Goal: Information Seeking & Learning: Compare options

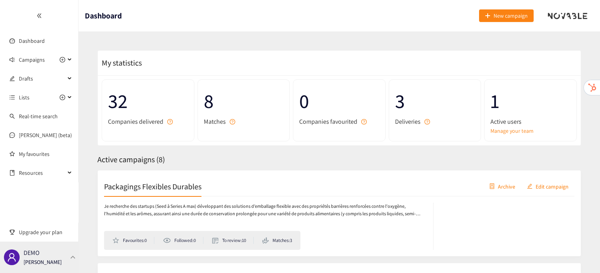
click at [71, 263] on div "DEMO [PERSON_NAME]" at bounding box center [39, 256] width 78 height 31
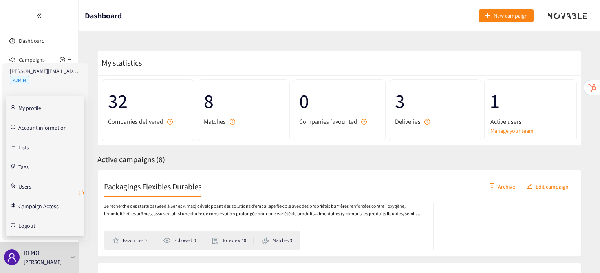
click at [81, 193] on icon "retweet" at bounding box center [81, 192] width 5 height 5
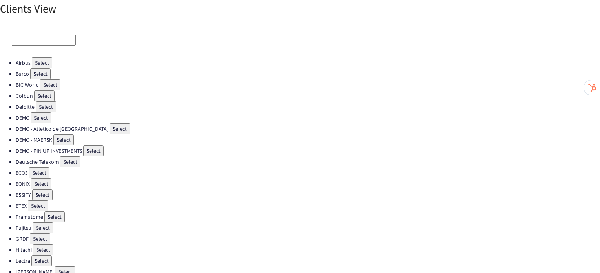
scroll to position [222, 0]
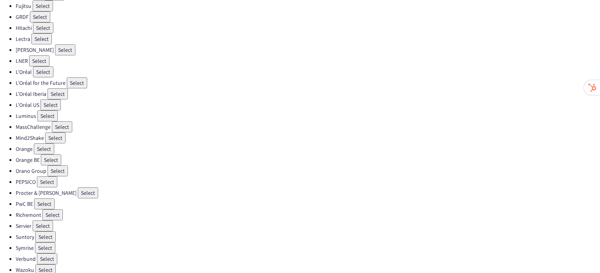
click at [35, 220] on button "Select" at bounding box center [43, 225] width 20 height 11
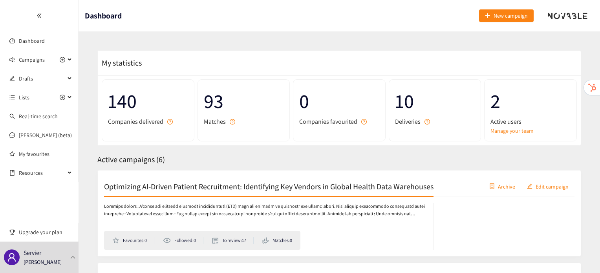
click at [151, 193] on div "Optimizing AI-Driven Patient Recruitment: Identifying Key Vendors in Global Hea…" at bounding box center [339, 187] width 470 height 20
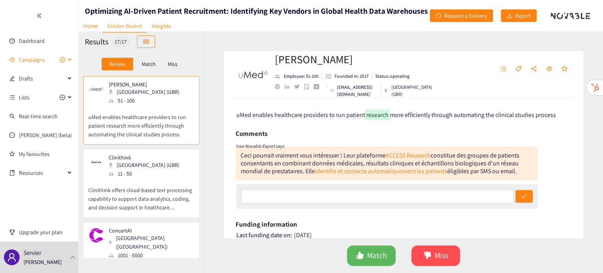
click at [35, 63] on span "Campaigns" at bounding box center [32, 60] width 26 height 16
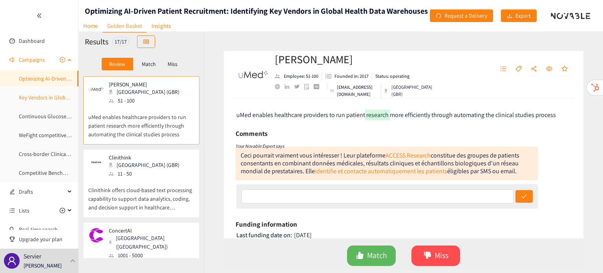
click at [35, 101] on link "Key Vendors in Global Health Data Warehouses" at bounding box center [74, 97] width 110 height 7
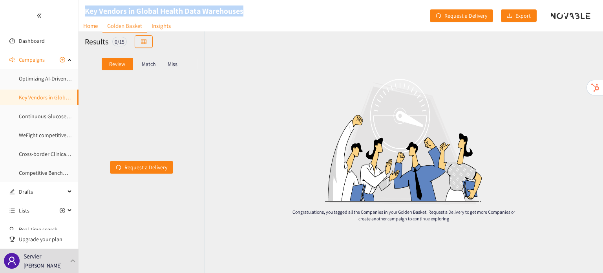
drag, startPoint x: 84, startPoint y: 15, endPoint x: 82, endPoint y: 2, distance: 12.7
click at [82, 2] on header "Key Vendors in Global Health Data Warehouses Home Golden Basket Insights Reques…" at bounding box center [340, 15] width 524 height 31
copy h1 "Key Vendors in Global Health Data Warehouses"
click at [90, 24] on link "Home" at bounding box center [90, 26] width 24 height 12
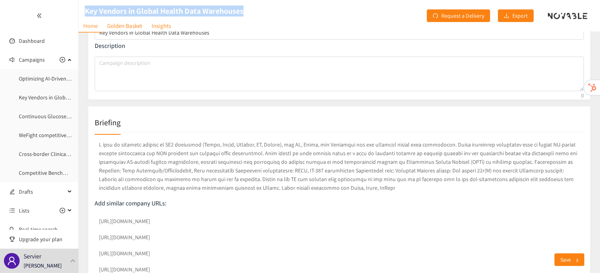
scroll to position [64, 0]
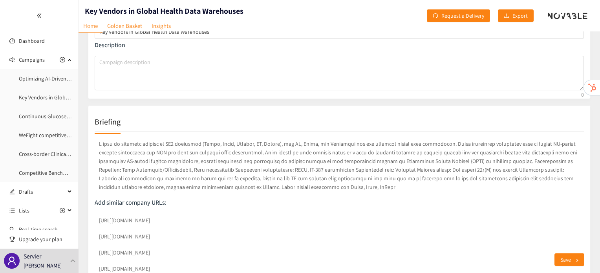
click at [263, 248] on div "Save" at bounding box center [334, 259] width 512 height 27
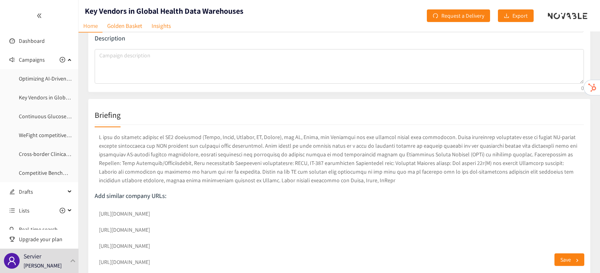
scroll to position [70, 0]
click at [29, 80] on link "Optimizing AI-Driven Patient Recruitment: Identifying Key Vendors in Global Hea…" at bounding box center [136, 78] width 234 height 7
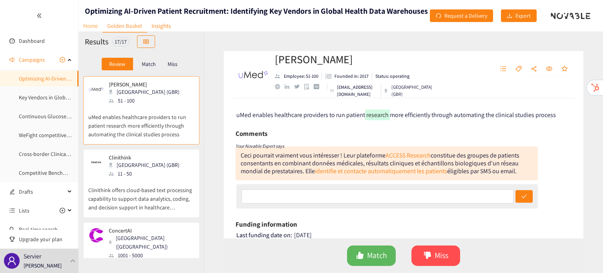
click at [86, 28] on link "Home" at bounding box center [90, 26] width 24 height 12
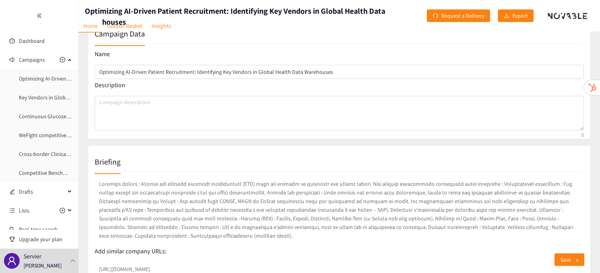
scroll to position [46, 0]
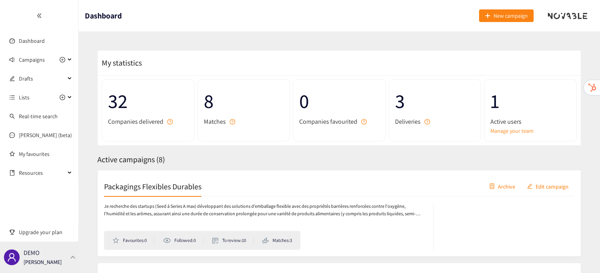
click at [76, 261] on div "DEMO [PERSON_NAME]" at bounding box center [39, 256] width 78 height 31
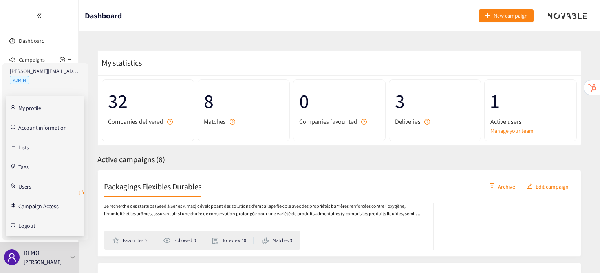
click at [82, 190] on icon "retweet" at bounding box center [81, 192] width 5 height 5
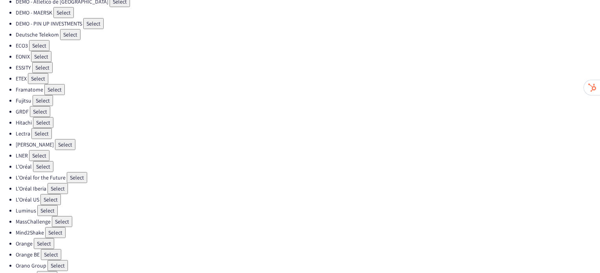
scroll to position [136, 0]
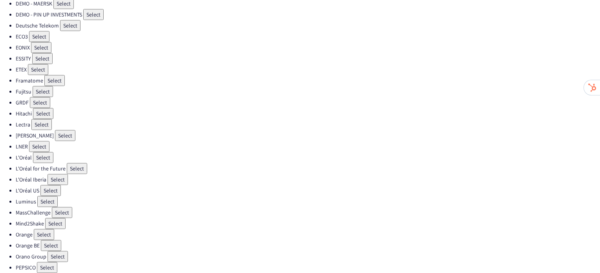
click at [42, 197] on button "Select" at bounding box center [47, 201] width 20 height 11
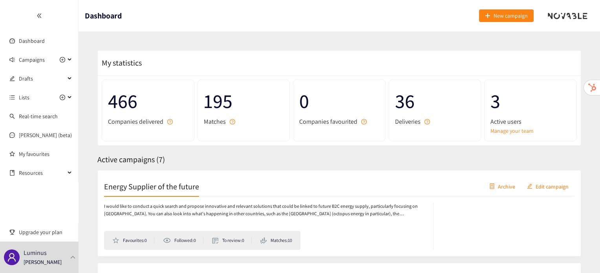
click at [146, 186] on h2 "Energy Supplier of the future" at bounding box center [151, 186] width 95 height 11
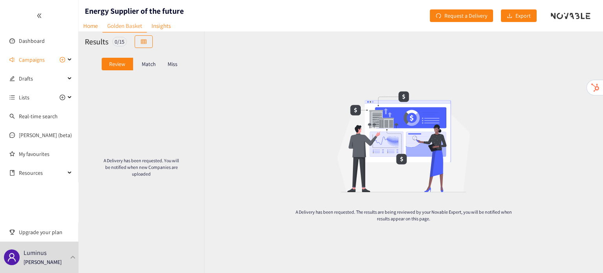
click at [144, 65] on p "Match" at bounding box center [149, 64] width 14 height 6
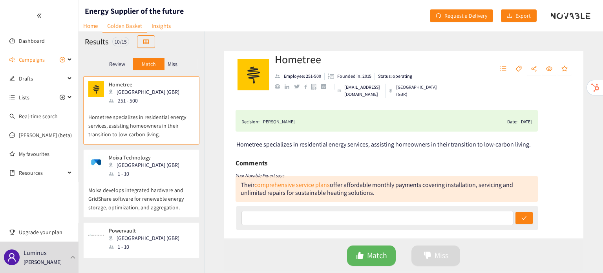
click at [154, 167] on div "Moixa Technology London (GBR) 1 - 10" at bounding box center [141, 166] width 106 height 24
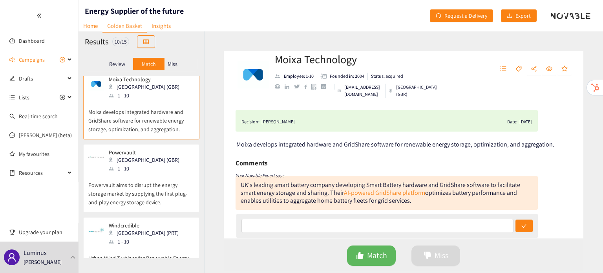
click at [154, 167] on div "Powervault London (GBR) 1 - 10" at bounding box center [141, 161] width 106 height 24
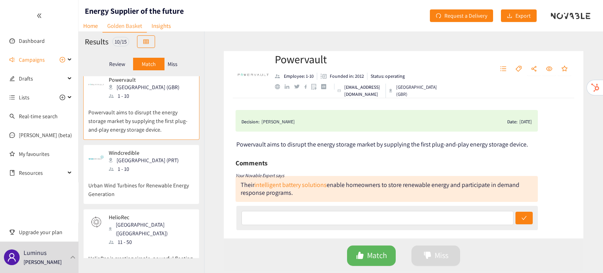
click at [154, 167] on div "Windcredible Lisbon (PRT) 1 - 10" at bounding box center [141, 162] width 106 height 24
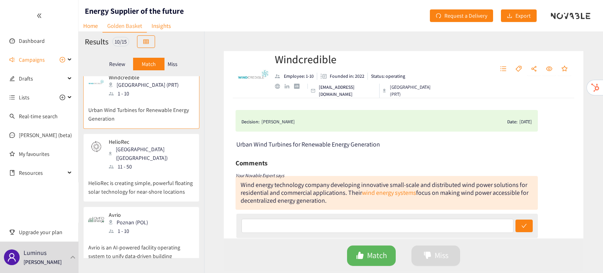
click at [154, 171] on p "HelioRec is creating simple, powerful floating solar technology for near-shore …" at bounding box center [141, 183] width 106 height 25
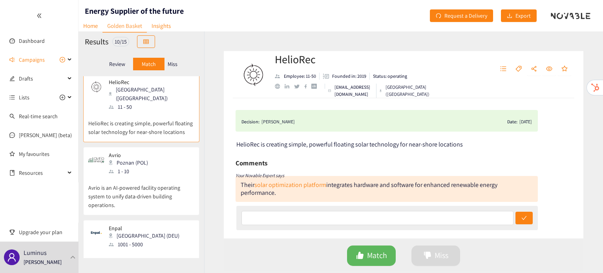
click at [154, 175] on p "Avrio is an AI-powered facility operating system to unify data-driven building …" at bounding box center [141, 192] width 106 height 34
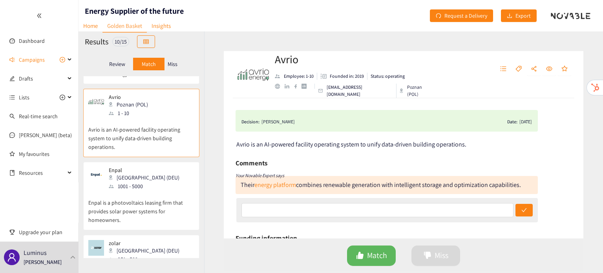
click at [154, 167] on div "Enpal Berlin (DEU) 1001 - 5000" at bounding box center [141, 179] width 106 height 24
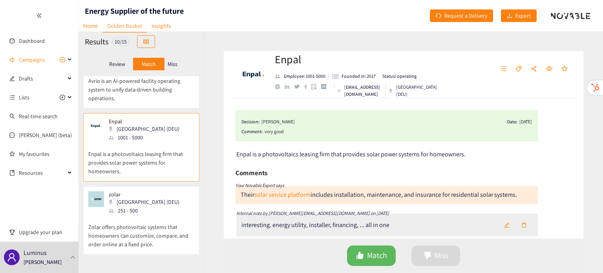
scroll to position [416, 0]
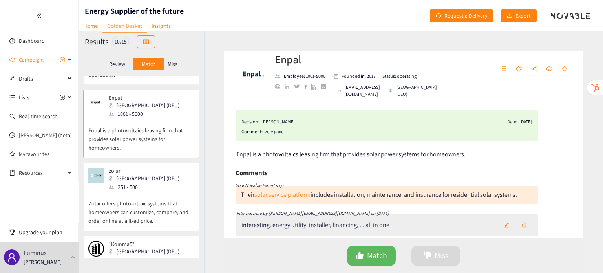
click at [159, 191] on p "Zolar offers photovoltaic systems that homeowners can customize, compare, and o…" at bounding box center [141, 208] width 106 height 34
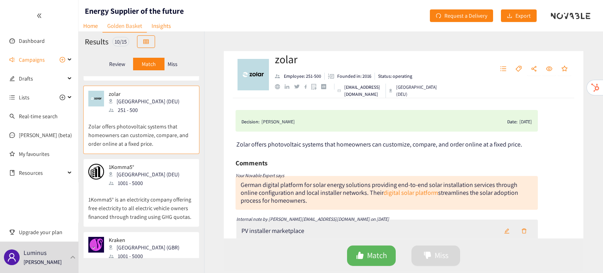
scroll to position [495, 0]
click at [154, 186] on p "1Komma5° is an electricity company offering free electricity to all electric ve…" at bounding box center [141, 203] width 106 height 34
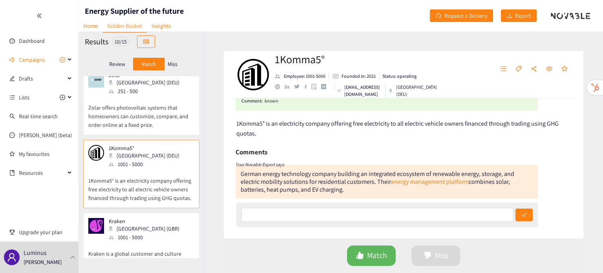
scroll to position [32, 0]
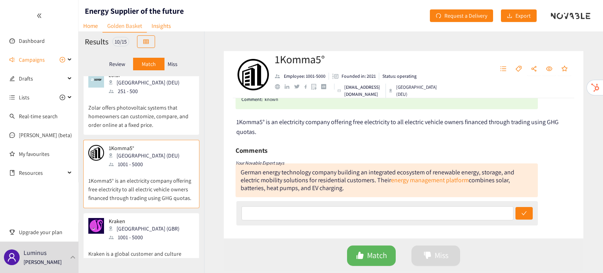
click at [148, 241] on p "Kraken is a global customer and culture platform for energy, water, and broadba…" at bounding box center [141, 253] width 106 height 25
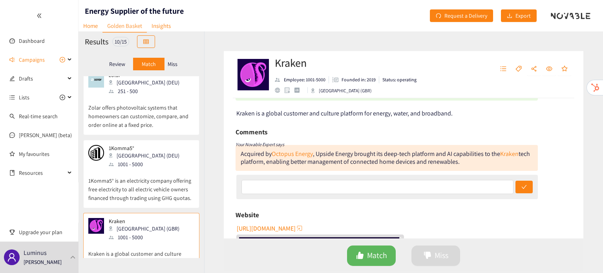
scroll to position [64, 0]
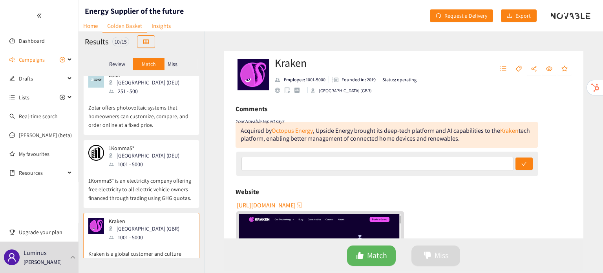
click at [176, 61] on p "Miss" at bounding box center [173, 64] width 10 height 6
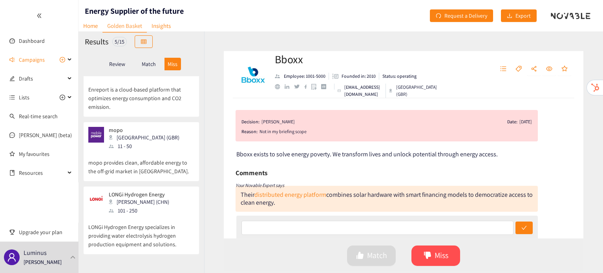
scroll to position [0, 0]
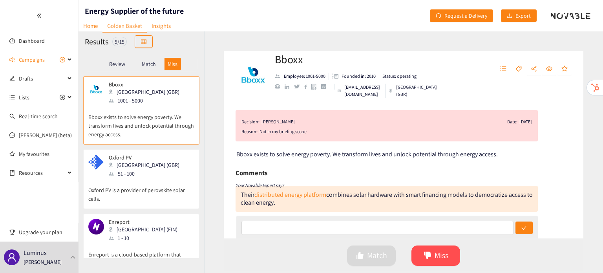
click at [146, 171] on div "Oxford PV Oxford (GBR) 51 - 100" at bounding box center [141, 166] width 106 height 24
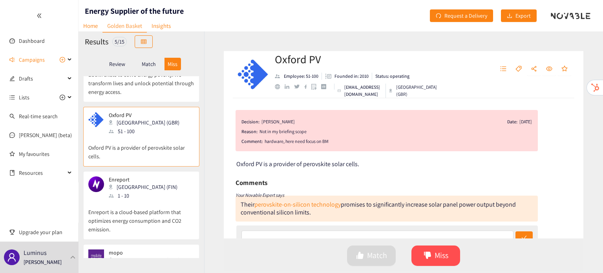
scroll to position [43, 0]
click at [137, 207] on p "Enreport is a cloud-based platform that optimizes energy consumption and CO2 em…" at bounding box center [141, 216] width 106 height 34
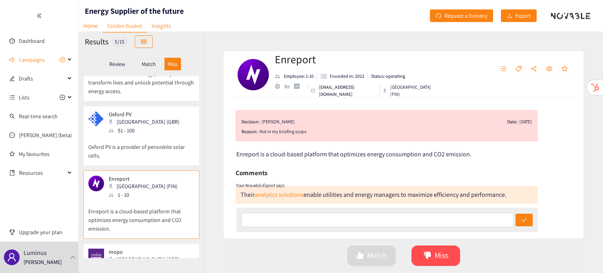
scroll to position [110, 0]
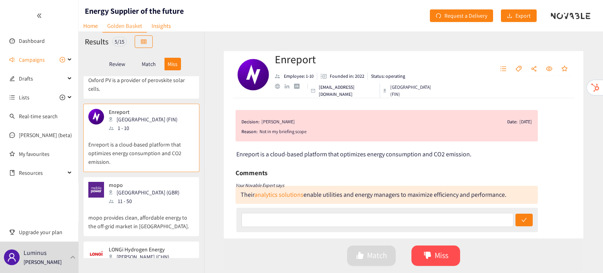
click at [137, 207] on p "mopo provides clean, affordable energy to the off-grid market in Africa." at bounding box center [141, 217] width 106 height 25
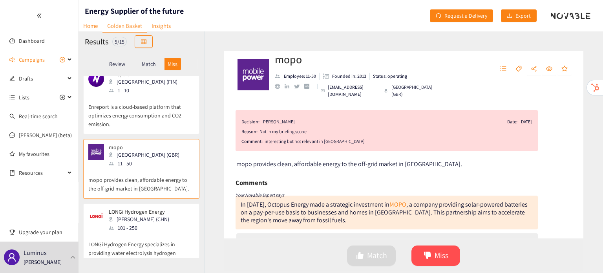
scroll to position [165, 0]
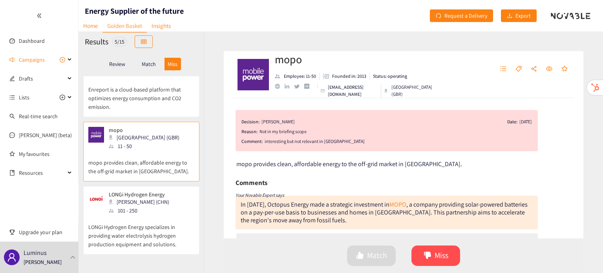
click at [137, 207] on div "101 - 250" at bounding box center [141, 210] width 65 height 9
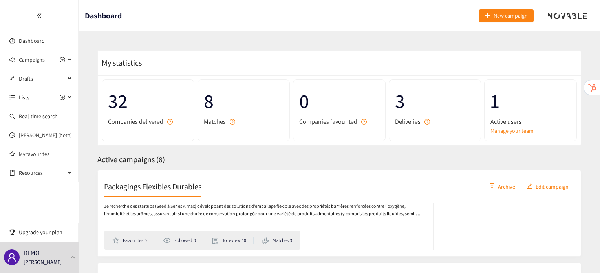
scroll to position [146, 0]
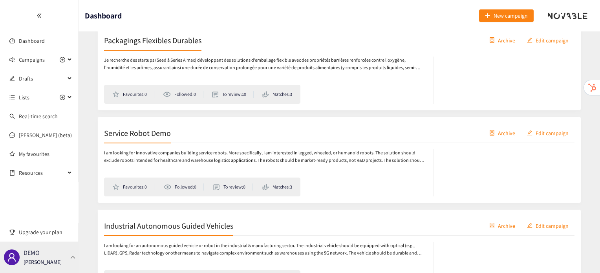
click at [35, 253] on p "DEMO" at bounding box center [32, 253] width 16 height 10
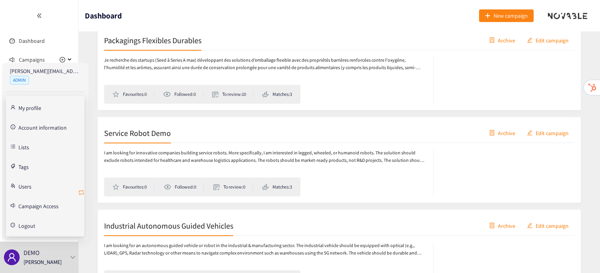
click at [82, 189] on icon "retweet" at bounding box center [81, 192] width 6 height 6
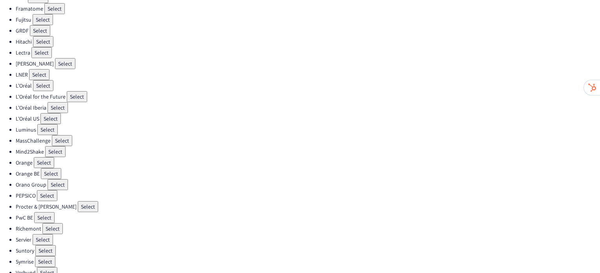
scroll to position [219, 0]
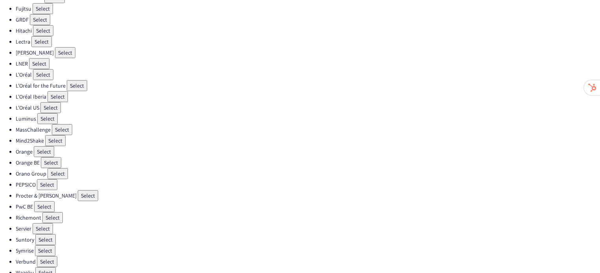
click at [40, 223] on button "Select" at bounding box center [43, 228] width 20 height 11
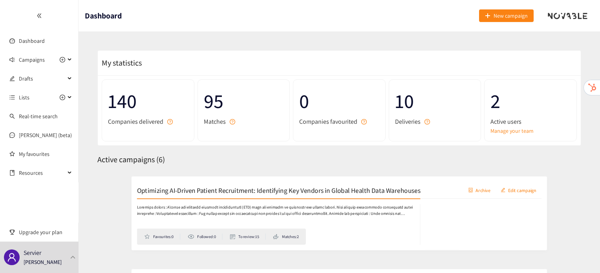
click at [218, 201] on div "Favourites: 0 Followed: 0 To review: 15 Matches: 2" at bounding box center [339, 222] width 470 height 53
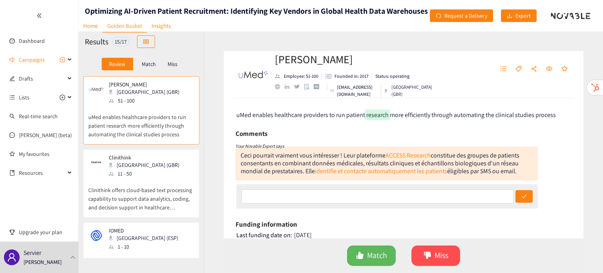
click at [157, 63] on div "Match" at bounding box center [148, 64] width 31 height 13
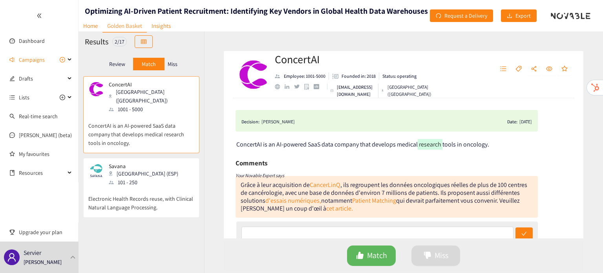
click at [151, 169] on div "Savana Madrid (ESP) 101 - 250" at bounding box center [141, 175] width 106 height 24
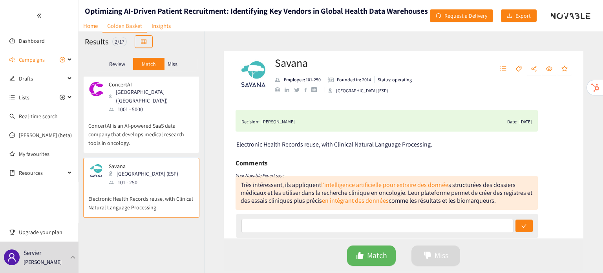
click at [111, 128] on p "ConcertAI is an AI-powered SaaS data company that develops medical research too…" at bounding box center [141, 130] width 106 height 34
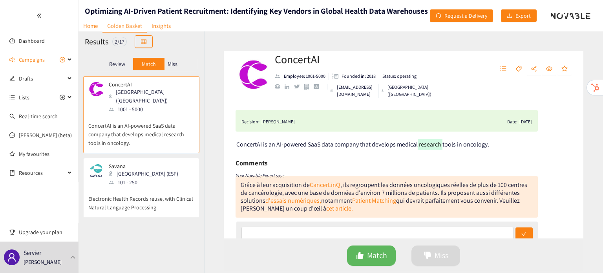
click at [116, 60] on div "Review" at bounding box center [117, 64] width 31 height 13
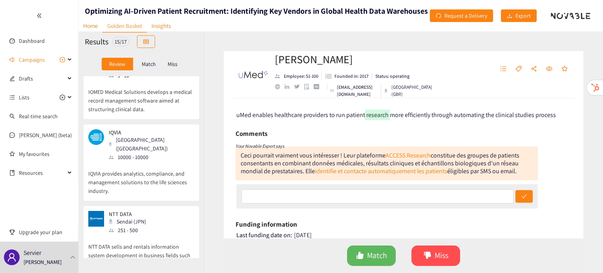
scroll to position [175, 0]
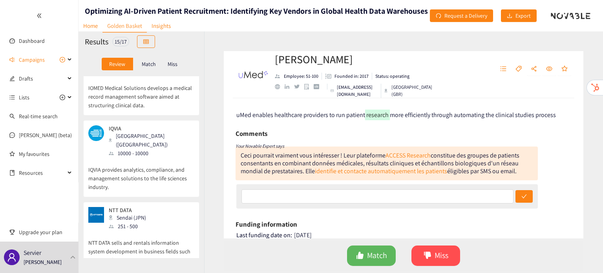
click at [177, 62] on p "Miss" at bounding box center [173, 64] width 10 height 6
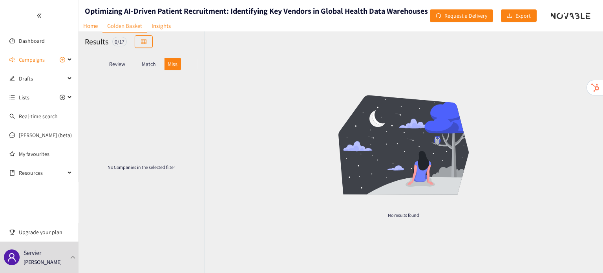
click at [106, 64] on div "Review" at bounding box center [117, 64] width 31 height 13
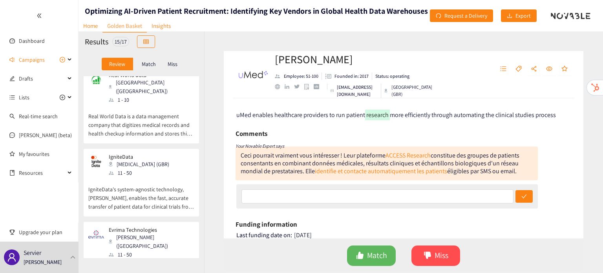
scroll to position [774, 0]
click at [31, 64] on span "Campaigns" at bounding box center [32, 60] width 26 height 16
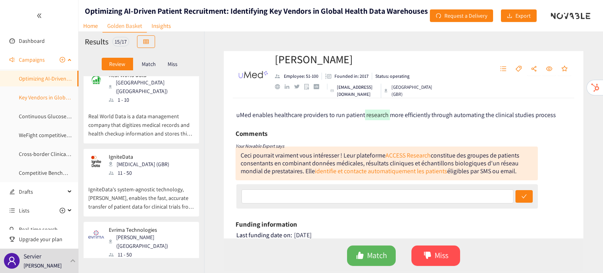
click at [40, 97] on link "Key Vendors in Global Health Data Warehouses" at bounding box center [74, 97] width 110 height 7
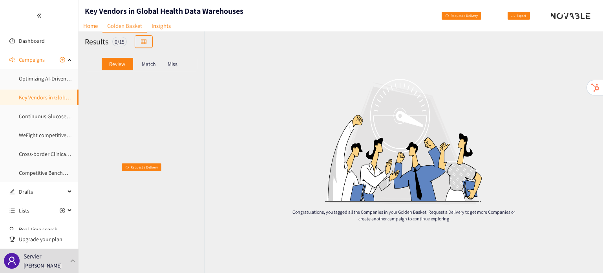
click at [150, 65] on p "Match" at bounding box center [149, 64] width 14 height 6
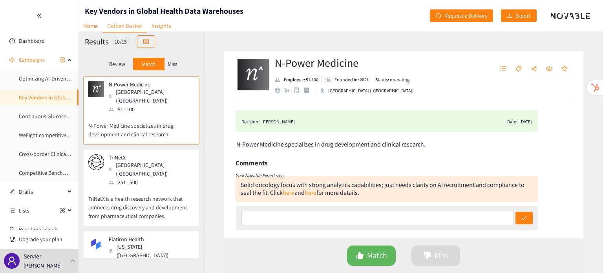
click at [181, 67] on div "Miss" at bounding box center [172, 64] width 16 height 13
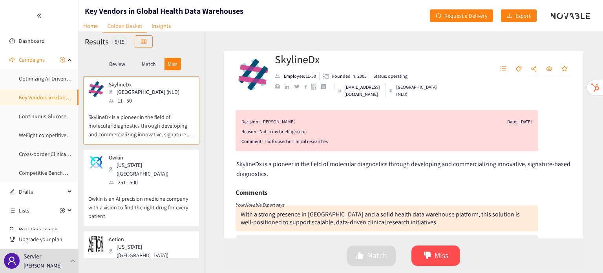
click at [148, 188] on p "Owkin is an AI precision medicine company with a vision to find the right drug …" at bounding box center [141, 203] width 106 height 34
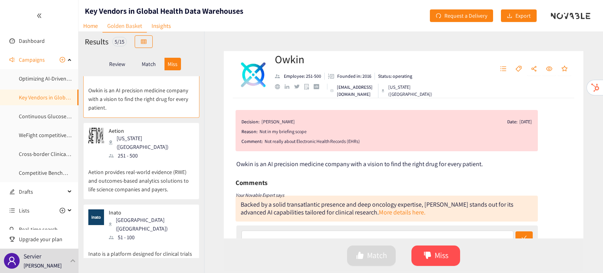
scroll to position [109, 0]
click at [145, 172] on p "Aetion provides real-world evidence (RWE) and outcomes-based analytics solution…" at bounding box center [141, 176] width 106 height 34
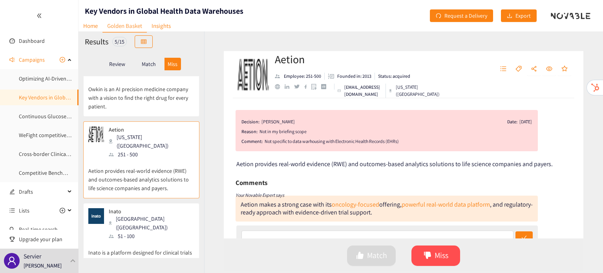
click at [138, 240] on p "Inato is a platform designed for clinical trials that can unlock research site …" at bounding box center [141, 252] width 106 height 25
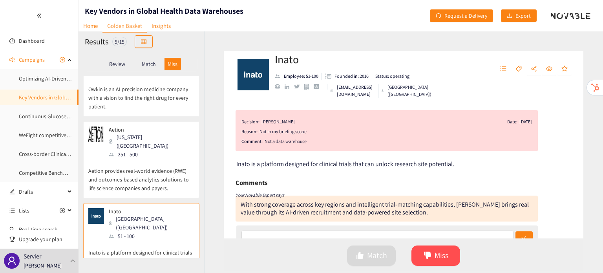
scroll to position [173, 0]
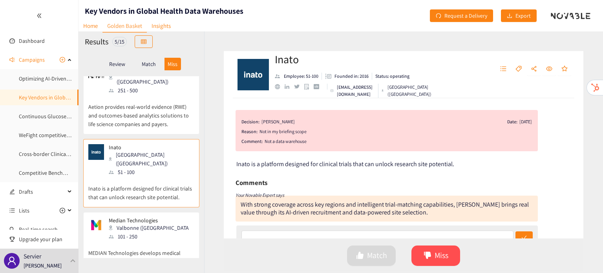
drag, startPoint x: 138, startPoint y: 218, endPoint x: 118, endPoint y: 221, distance: 20.6
click at [118, 241] on p "MEDIAN Technologies develops medical imaging software and services dedicated to…" at bounding box center [141, 258] width 106 height 34
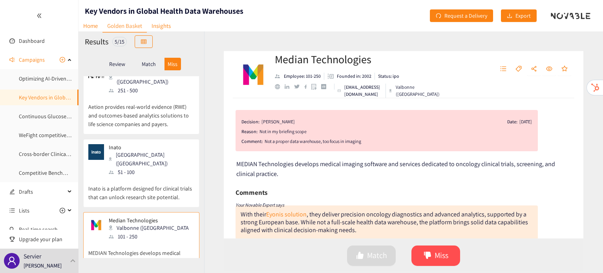
click at [148, 68] on div "Match" at bounding box center [148, 64] width 31 height 13
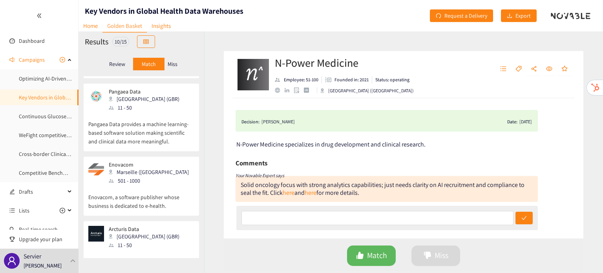
scroll to position [512, 0]
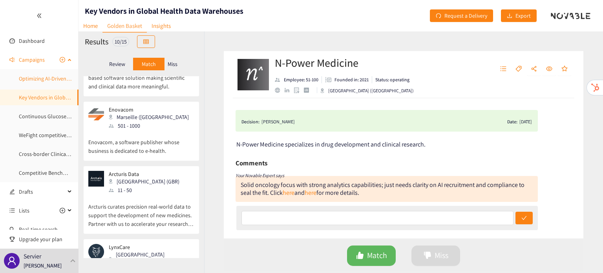
click at [41, 79] on link "Optimizing AI-Driven Patient Recruitment: Identifying Key Vendors in Global Hea…" at bounding box center [136, 78] width 234 height 7
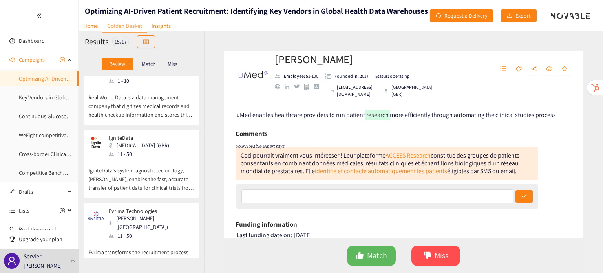
scroll to position [885, 0]
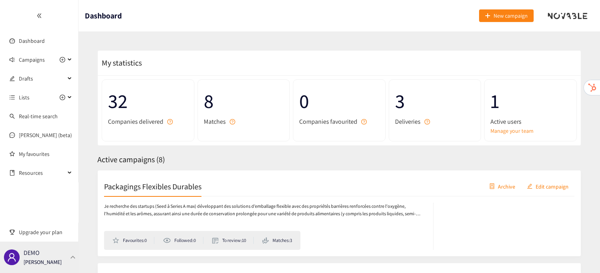
click at [66, 249] on div "DEMO [PERSON_NAME]" at bounding box center [39, 256] width 78 height 31
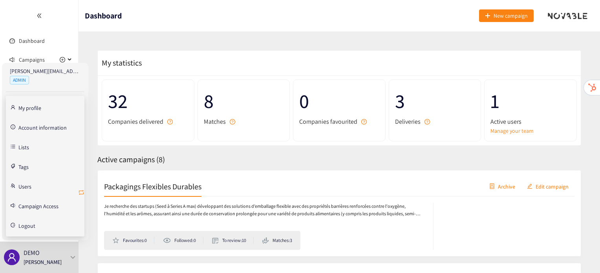
click at [80, 193] on icon "retweet" at bounding box center [81, 192] width 6 height 6
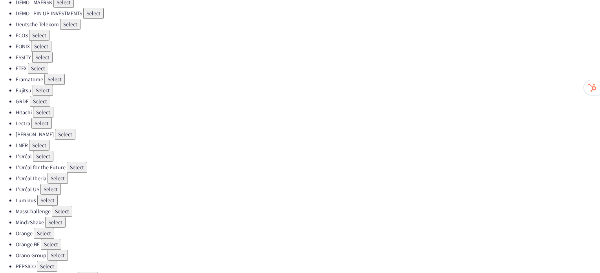
scroll to position [143, 0]
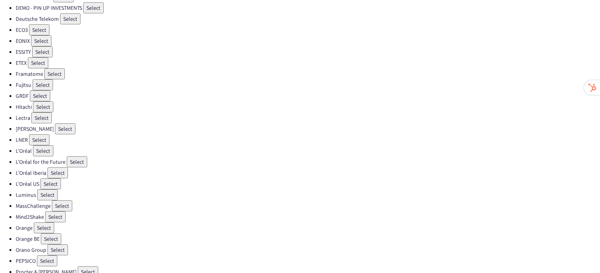
click at [33, 134] on button "Select" at bounding box center [39, 139] width 20 height 11
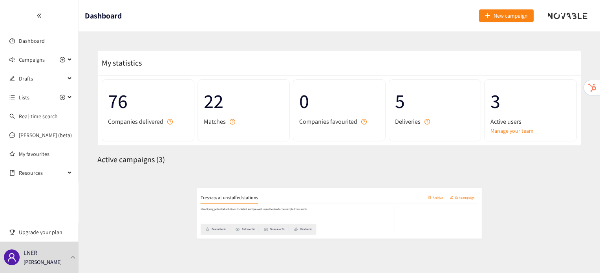
scroll to position [69, 0]
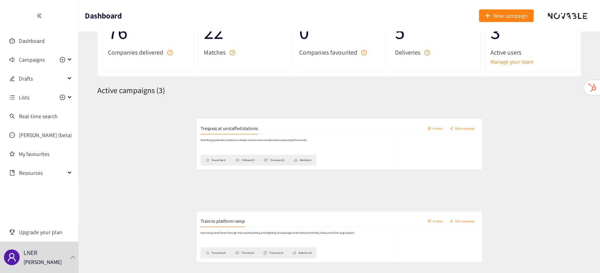
click at [172, 117] on h2 "Trespass at unstaffed stations" at bounding box center [152, 116] width 97 height 11
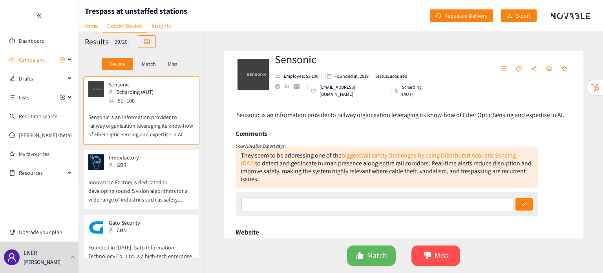
click at [162, 177] on p "Innovation Factory is dedicated to developing sound & vision algorithms for a w…" at bounding box center [141, 187] width 106 height 34
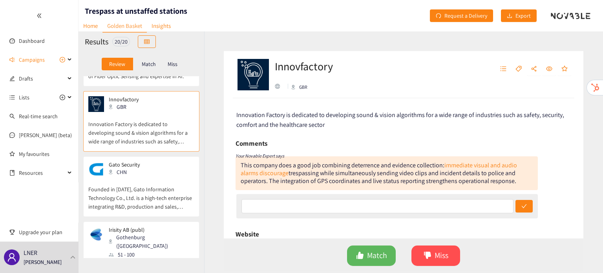
scroll to position [78, 0]
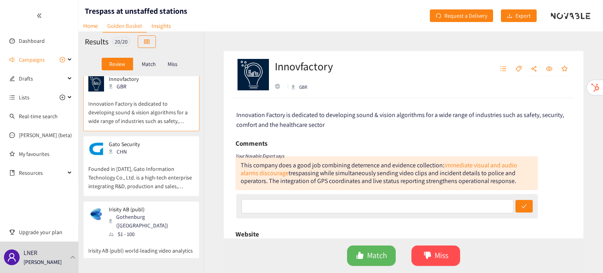
click at [162, 177] on p "Founded in 2004, Gato Information Technology Co., Ltd. is a high-tech enterpris…" at bounding box center [141, 174] width 106 height 34
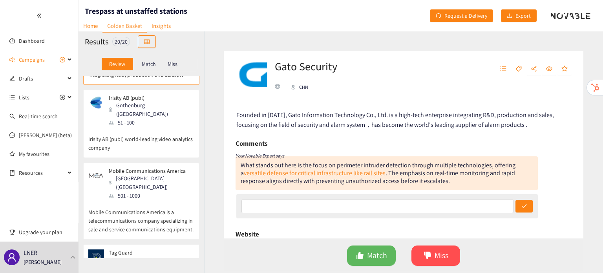
scroll to position [192, 0]
click at [296, 7] on header "Trespass at unstaffed stations Home Golden Basket Insights Request a Delivery E…" at bounding box center [340, 15] width 524 height 31
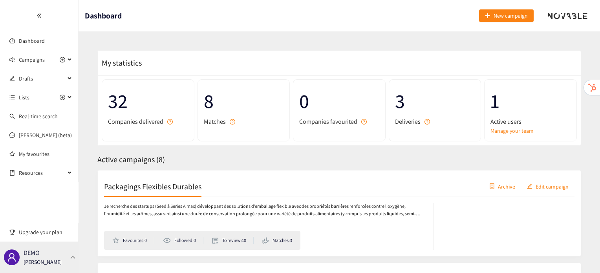
click at [55, 255] on div "DEMO [PERSON_NAME]" at bounding box center [39, 256] width 78 height 31
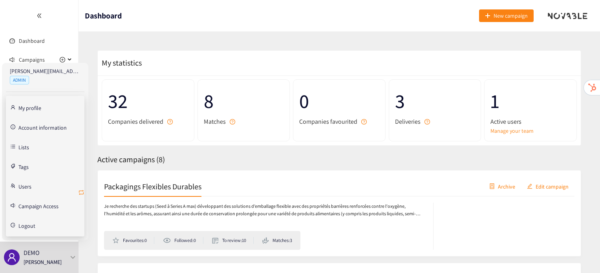
click at [83, 191] on icon "retweet" at bounding box center [81, 192] width 5 height 5
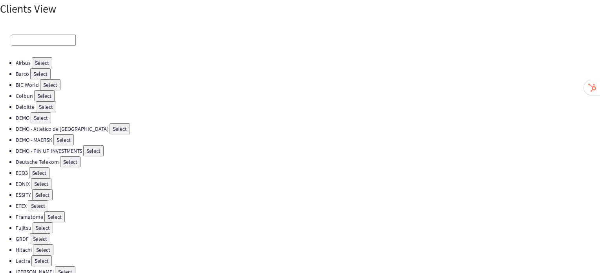
click at [42, 171] on button "Select" at bounding box center [39, 172] width 20 height 11
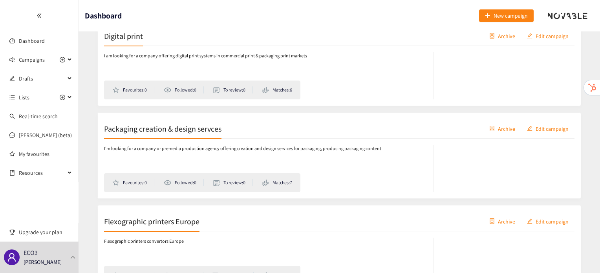
scroll to position [255, 0]
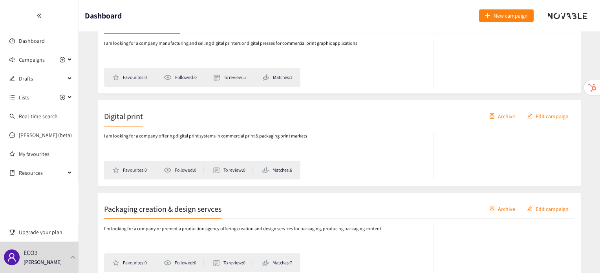
click at [135, 121] on div "Digital print Archive Edit campaign" at bounding box center [339, 116] width 470 height 20
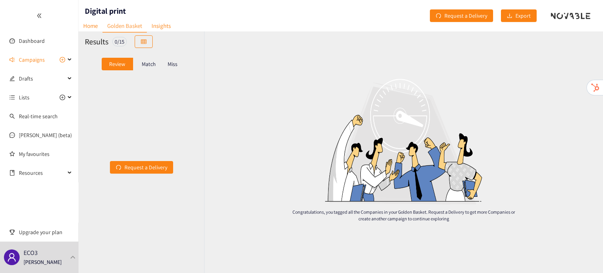
click at [150, 65] on p "Match" at bounding box center [149, 64] width 14 height 6
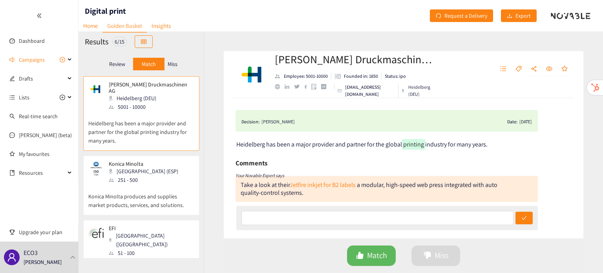
click at [179, 69] on div "Miss" at bounding box center [172, 64] width 16 height 13
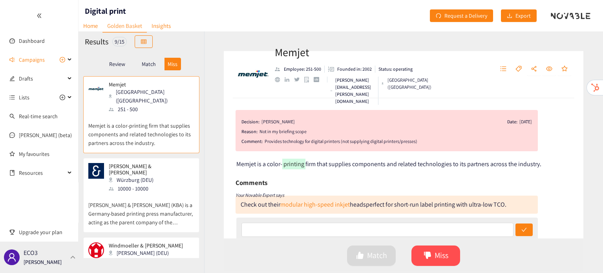
click at [58, 254] on div "ECO3 [PERSON_NAME]" at bounding box center [39, 256] width 78 height 31
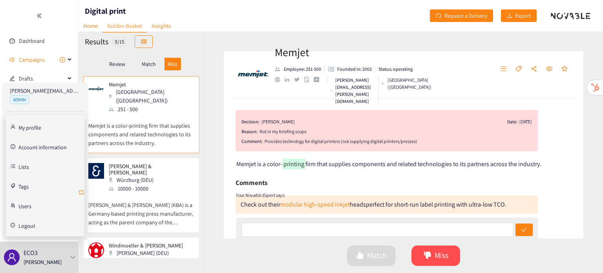
click at [81, 191] on icon "retweet" at bounding box center [81, 192] width 6 height 6
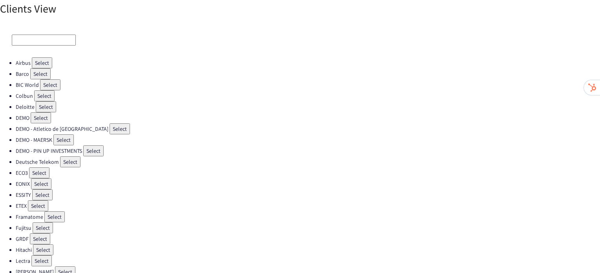
scroll to position [222, 0]
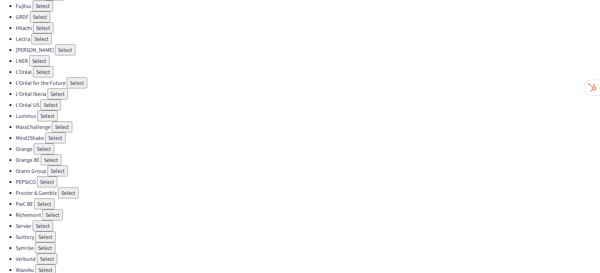
click at [52, 209] on button "Select" at bounding box center [52, 214] width 20 height 11
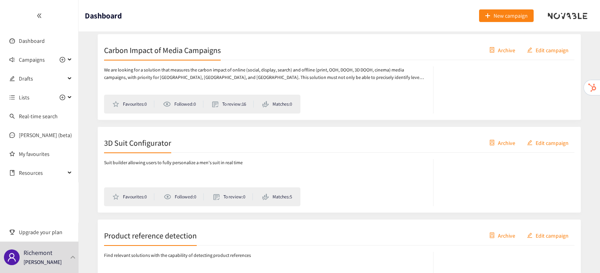
scroll to position [322, 0]
click at [151, 142] on h2 "3D Suit Configurator" at bounding box center [137, 142] width 67 height 11
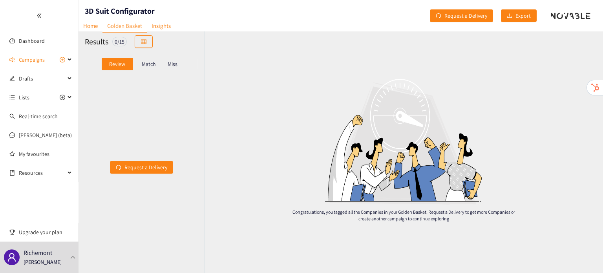
click at [146, 71] on div "Review Match Miss" at bounding box center [141, 64] width 113 height 15
click at [145, 69] on div "Match" at bounding box center [148, 64] width 31 height 13
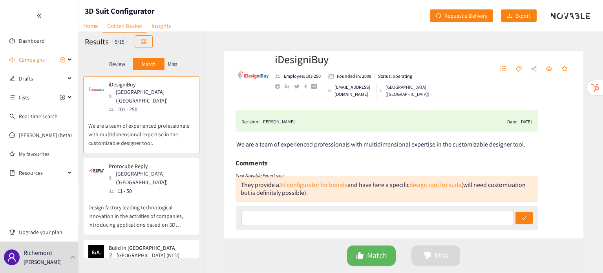
click at [177, 66] on div "Miss" at bounding box center [172, 64] width 16 height 13
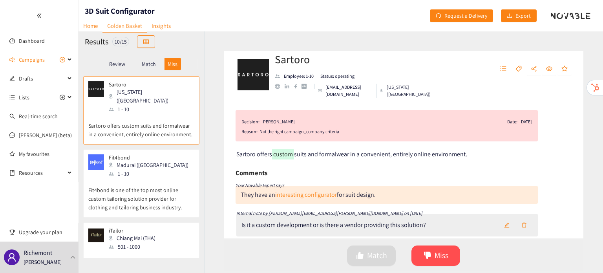
click at [157, 62] on div "Match" at bounding box center [148, 64] width 31 height 13
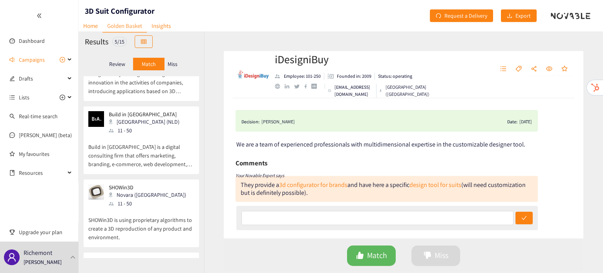
scroll to position [135, 0]
click at [153, 136] on p "Build in [GEOGRAPHIC_DATA] is a digital consulting firm that offers marketing, …" at bounding box center [141, 150] width 106 height 34
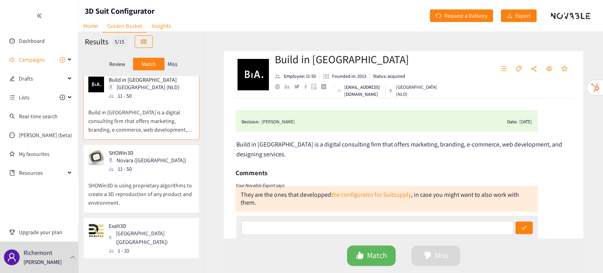
scroll to position [172, 0]
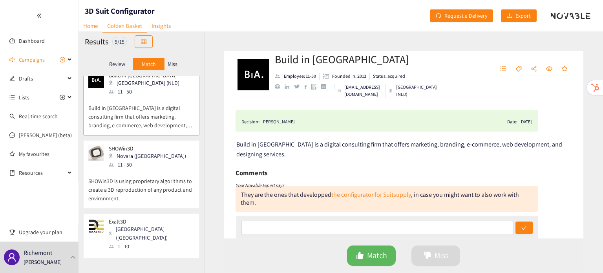
click at [151, 169] on p "SHOWin3D is using proprietary algorithms to create a 3D reproduction of any pro…" at bounding box center [141, 186] width 106 height 34
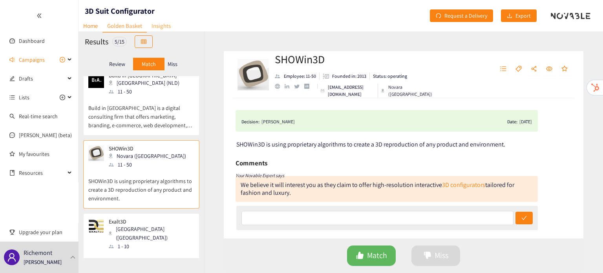
click at [155, 29] on link "Insights" at bounding box center [161, 26] width 29 height 12
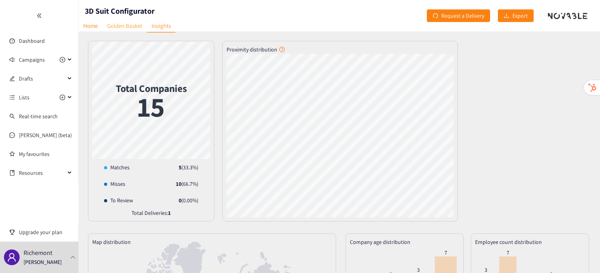
click at [126, 29] on link "Golden Basket" at bounding box center [124, 26] width 44 height 12
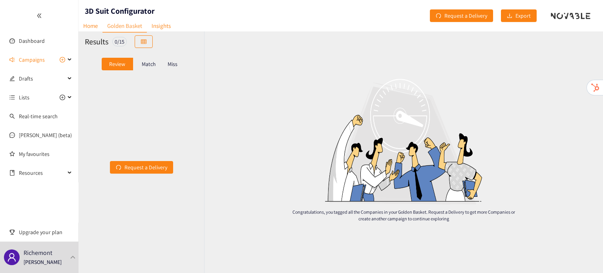
click at [151, 69] on div "Match" at bounding box center [148, 64] width 31 height 13
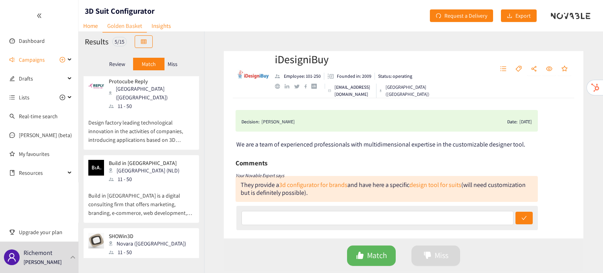
click at [159, 187] on p "Build in [GEOGRAPHIC_DATA] is a digital consulting firm that offers marketing, …" at bounding box center [141, 200] width 106 height 34
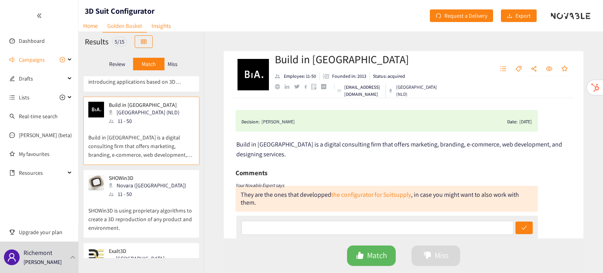
scroll to position [145, 0]
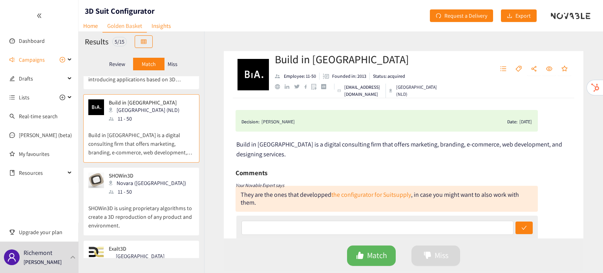
click at [159, 196] on p "SHOWin3D is using proprietary algorithms to create a 3D reproduction of any pro…" at bounding box center [141, 213] width 106 height 34
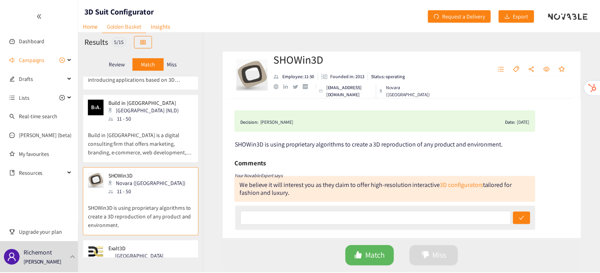
scroll to position [182, 0]
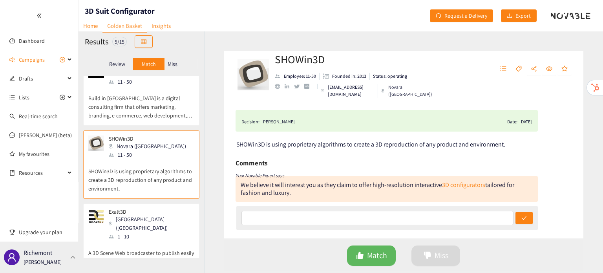
click at [67, 246] on div "Richemont [PERSON_NAME]" at bounding box center [39, 256] width 78 height 31
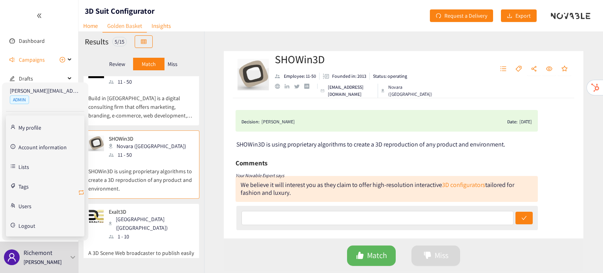
click at [81, 192] on icon "retweet" at bounding box center [81, 192] width 6 height 6
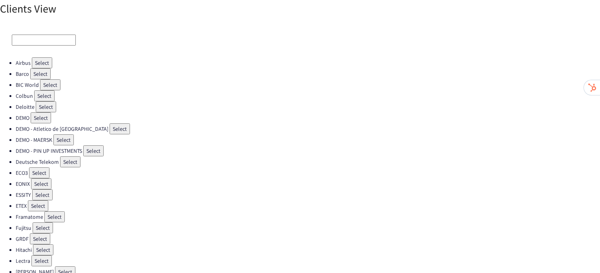
click at [40, 61] on button "Select" at bounding box center [42, 62] width 20 height 11
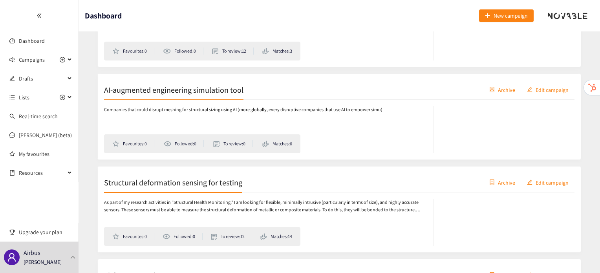
scroll to position [283, 0]
click at [231, 181] on h2 "Structural deformation sensing for testing" at bounding box center [173, 181] width 138 height 11
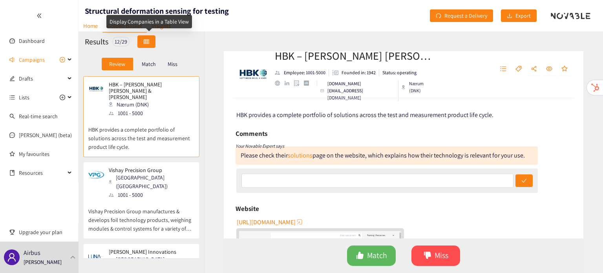
click at [155, 42] on button "button" at bounding box center [146, 41] width 18 height 13
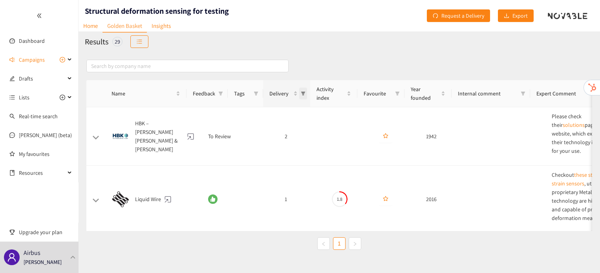
click at [301, 93] on icon "filter" at bounding box center [303, 93] width 5 height 5
click at [272, 125] on span "1" at bounding box center [268, 127] width 68 height 9
checkbox input "true"
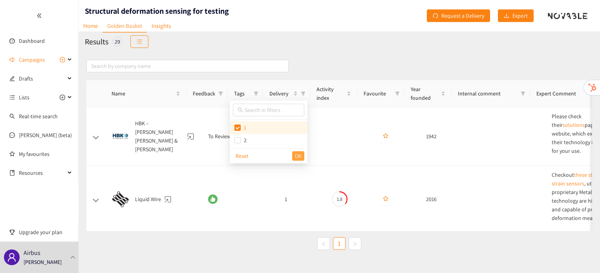
click at [298, 154] on span "OK" at bounding box center [298, 155] width 7 height 9
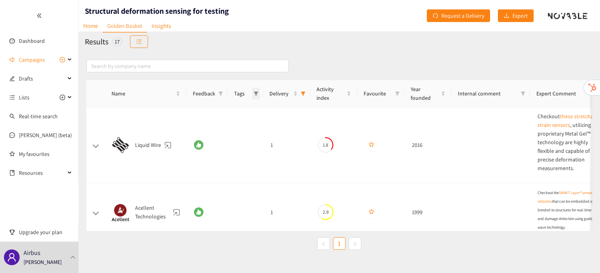
click at [253, 96] on span at bounding box center [256, 94] width 8 height 12
click at [281, 125] on td "1" at bounding box center [287, 145] width 47 height 76
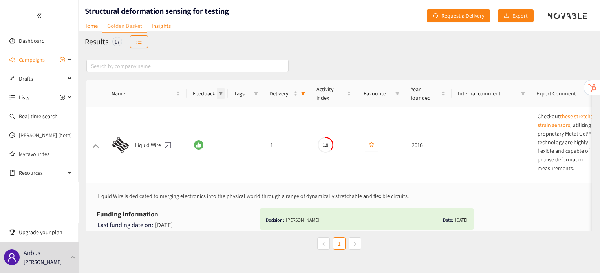
click at [222, 95] on icon "filter" at bounding box center [220, 93] width 5 height 5
click at [196, 108] on span "Match" at bounding box center [196, 108] width 17 height 7
checkbox input "true"
click at [219, 148] on button "OK" at bounding box center [215, 148] width 12 height 9
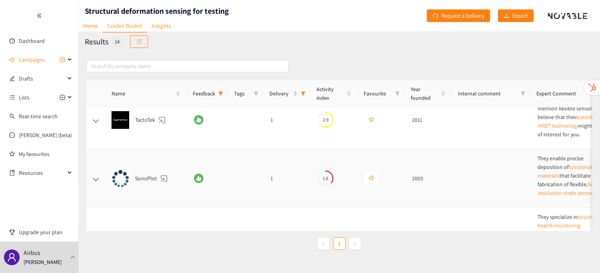
scroll to position [954, 0]
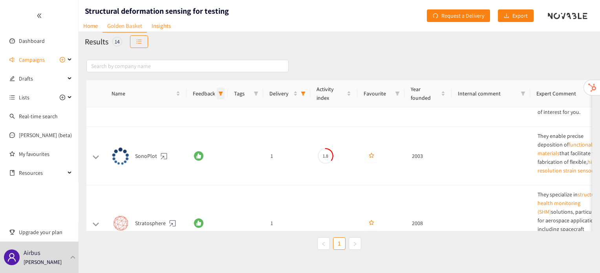
click at [217, 97] on span at bounding box center [221, 94] width 8 height 12
click at [191, 121] on span "Miss" at bounding box center [194, 120] width 13 height 7
checkbox input "true"
click at [192, 107] on span "Match" at bounding box center [196, 108] width 17 height 7
checkbox input "false"
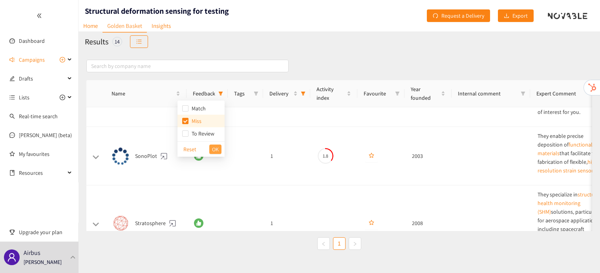
click at [212, 150] on span "OK" at bounding box center [215, 149] width 7 height 9
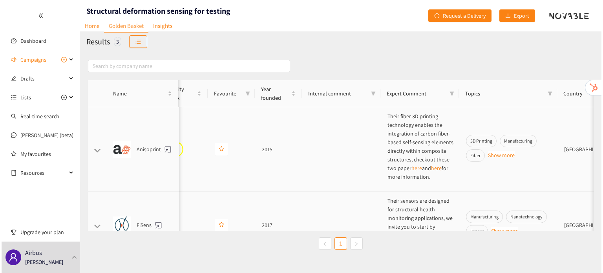
scroll to position [0, 140]
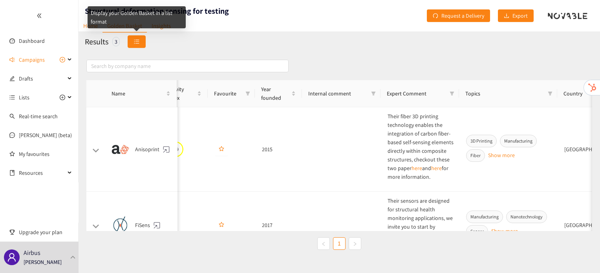
click at [142, 44] on button "button" at bounding box center [137, 41] width 18 height 13
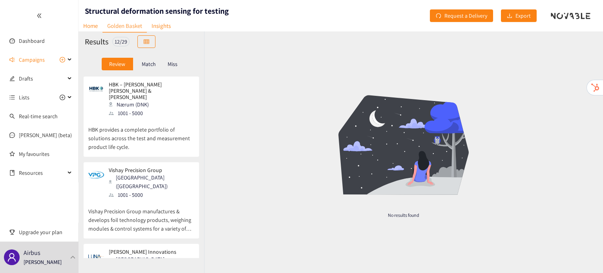
click at [173, 69] on div "Miss" at bounding box center [172, 64] width 16 height 13
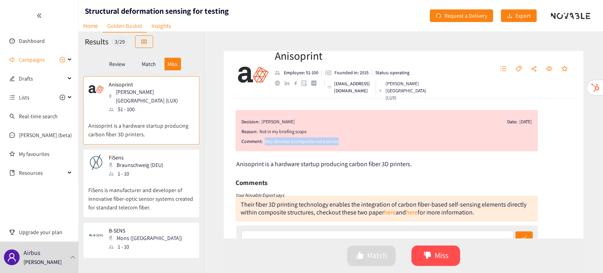
drag, startPoint x: 350, startPoint y: 143, endPoint x: 264, endPoint y: 142, distance: 86.0
click at [265, 142] on div "they develop a composite not a sensor" at bounding box center [398, 141] width 267 height 8
copy div "they develop a composite not a sensor"
click at [170, 163] on div "FiSens Braunschweig (DEU) 1 - 10" at bounding box center [141, 166] width 106 height 24
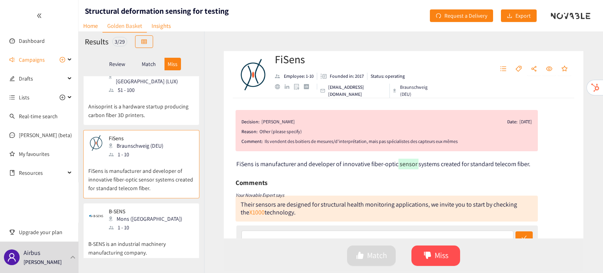
scroll to position [0, 0]
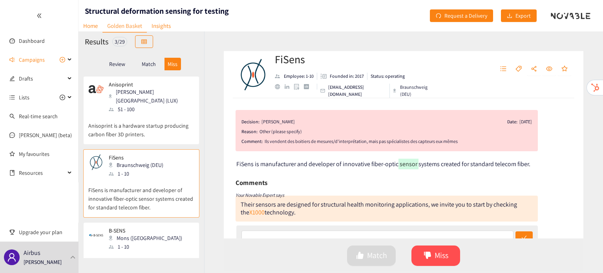
click at [97, 138] on div "Anisoprint [PERSON_NAME]-sur-alzette (LUX) 51 - 100 Anisoprint is a hardware st…" at bounding box center [141, 167] width 126 height 182
click at [106, 127] on p "Anisoprint is a hardware startup producing carbon fiber 3D printers." at bounding box center [141, 125] width 106 height 25
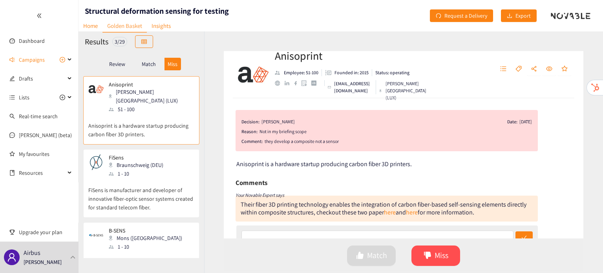
click at [116, 178] on p "FiSens is manufacturer and developer of innovative fiber-optic sensor systems c…" at bounding box center [141, 195] width 106 height 34
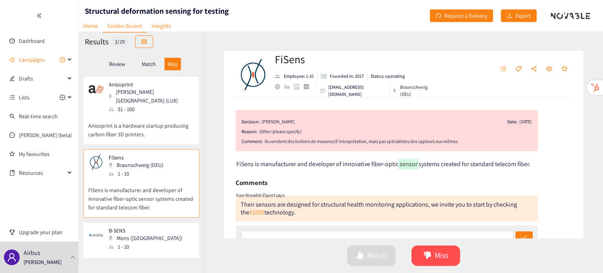
scroll to position [19, 0]
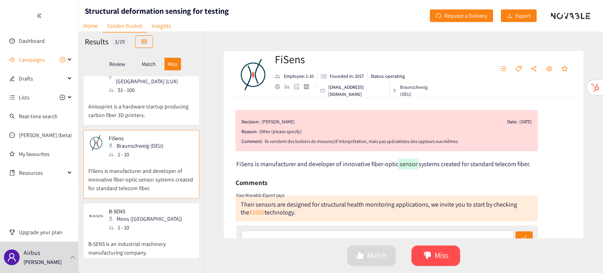
click at [134, 232] on p "B-SENS is an industrial machinery manufacturing company." at bounding box center [141, 244] width 106 height 25
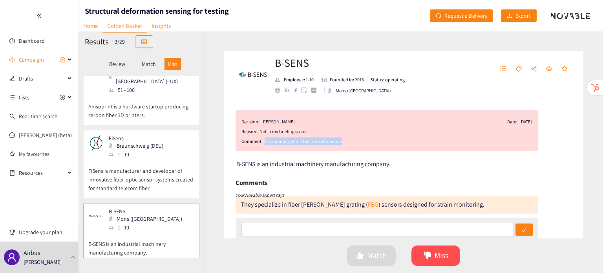
drag, startPoint x: 342, startPoint y: 142, endPoint x: 264, endPoint y: 142, distance: 78.5
click at [265, 142] on div "too commun, strain but not deformation" at bounding box center [398, 141] width 267 height 8
copy div "too commun, strain but not deformation"
click at [170, 169] on p "FiSens is manufacturer and developer of innovative fiber-optic sensor systems c…" at bounding box center [141, 176] width 106 height 34
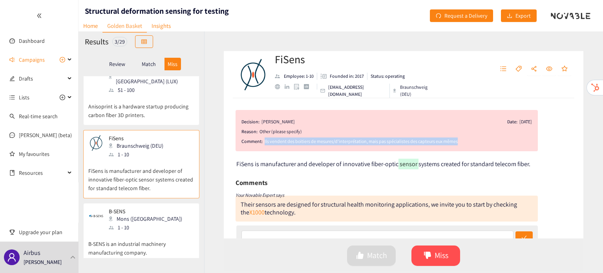
drag, startPoint x: 262, startPoint y: 141, endPoint x: 464, endPoint y: 142, distance: 201.7
click at [464, 142] on div "Comment: Ils vendent des boitiers de mesures/d'interprétation, mais pas spécial…" at bounding box center [386, 141] width 290 height 8
copy div "Ils vendent des boitiers de mesures/d'interprétation, mais pas spécialistes des…"
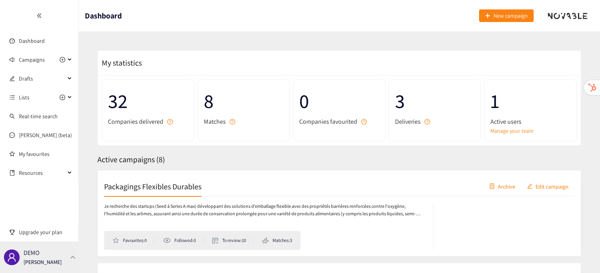
click at [71, 266] on div "DEMO [PERSON_NAME]" at bounding box center [39, 256] width 78 height 31
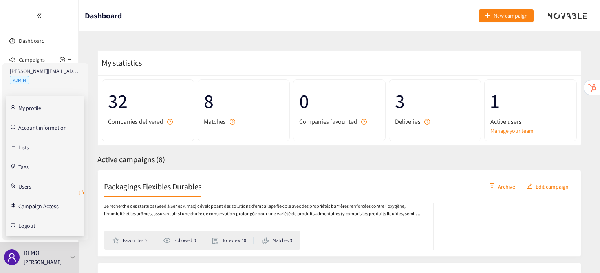
click at [78, 195] on span "retweet" at bounding box center [81, 192] width 6 height 7
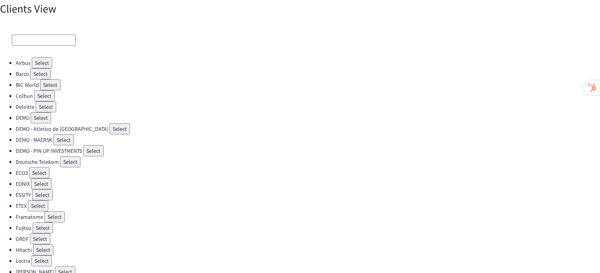
click at [42, 91] on button "Select" at bounding box center [44, 95] width 20 height 11
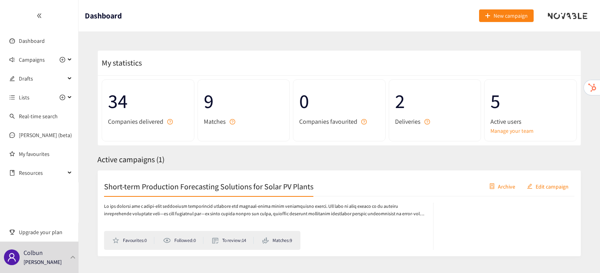
click at [149, 189] on h2 "Short-term Production Forecasting Solutions for Solar PV Plants" at bounding box center [208, 186] width 209 height 11
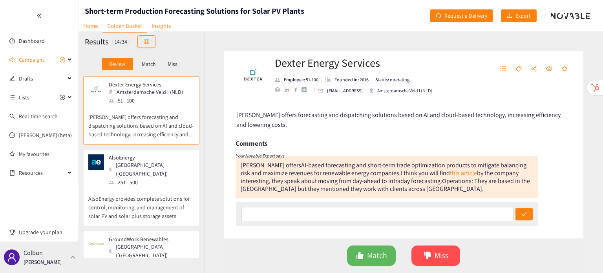
click at [71, 253] on div "Colbun Irene Violetta" at bounding box center [39, 256] width 78 height 31
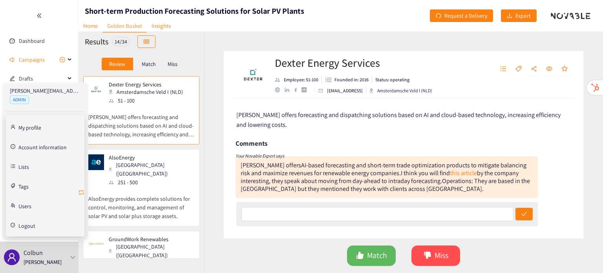
click at [82, 190] on icon "retweet" at bounding box center [81, 192] width 5 height 5
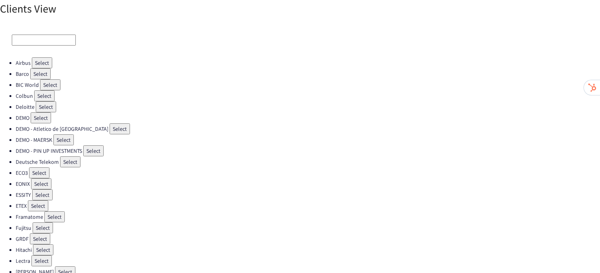
scroll to position [222, 0]
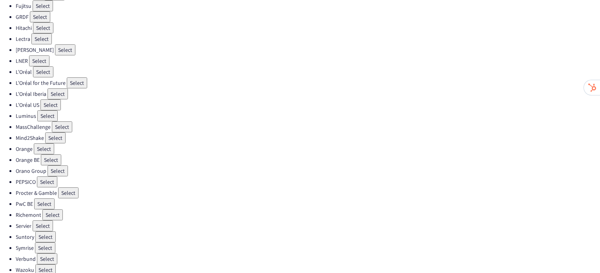
click at [44, 220] on button "Select" at bounding box center [43, 225] width 20 height 11
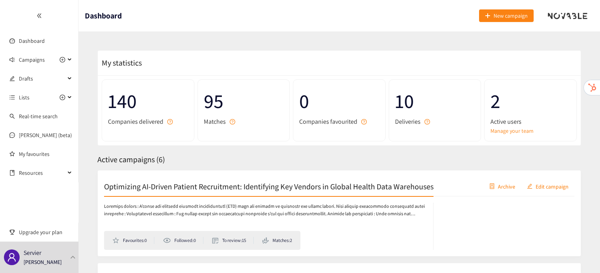
click at [184, 192] on div "Optimizing AI-Driven Patient Recruitment: Identifying Key Vendors in Global Hea…" at bounding box center [339, 187] width 470 height 20
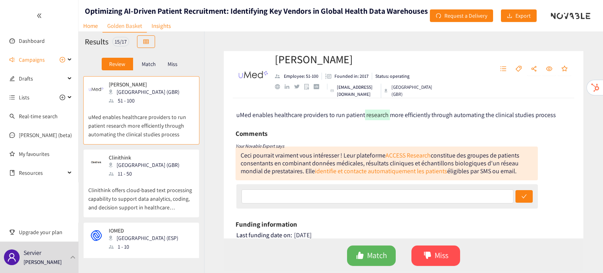
click at [172, 68] on div "Miss" at bounding box center [172, 64] width 16 height 13
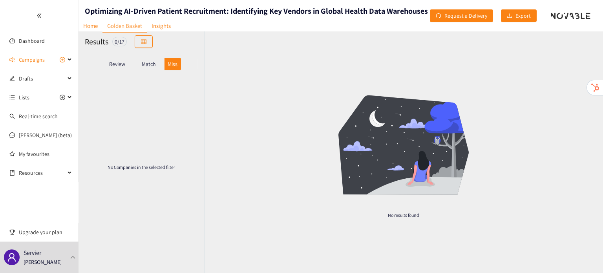
click at [150, 62] on p "Match" at bounding box center [149, 64] width 14 height 6
